Goal: Find specific page/section: Find specific page/section

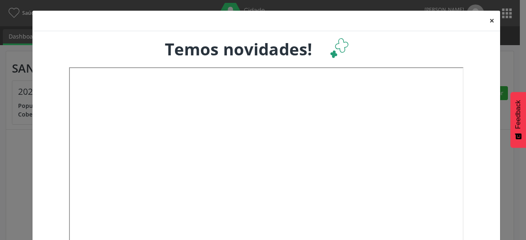
click at [490, 21] on button "×" at bounding box center [491, 21] width 16 height 20
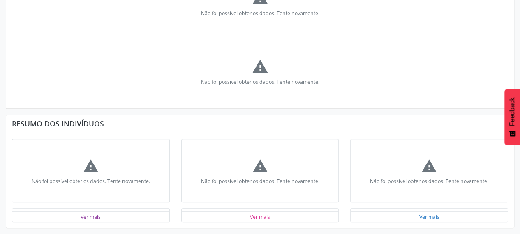
scroll to position [246, 0]
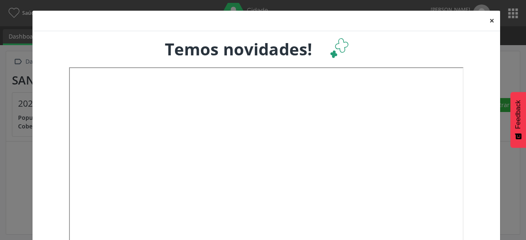
click at [490, 25] on button "×" at bounding box center [491, 21] width 16 height 20
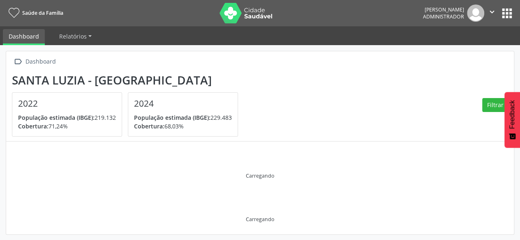
click at [511, 18] on button "apps" at bounding box center [506, 13] width 14 height 14
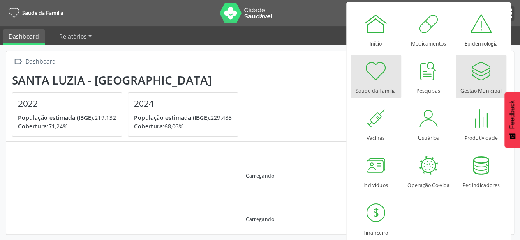
scroll to position [74, 0]
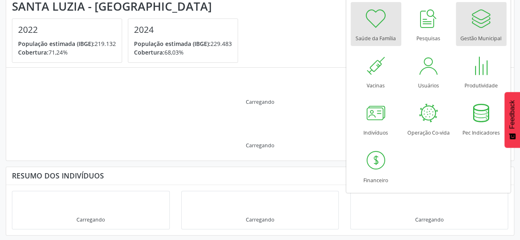
click at [481, 37] on div "Gestão Municipal" at bounding box center [480, 36] width 41 height 11
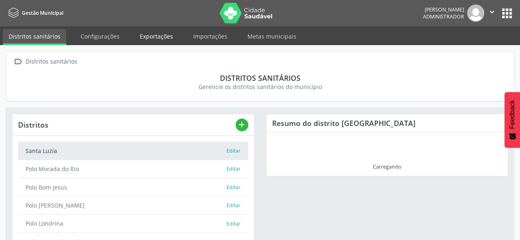
click at [150, 33] on link "Exportações" at bounding box center [156, 36] width 45 height 14
